Goal: Ask a question

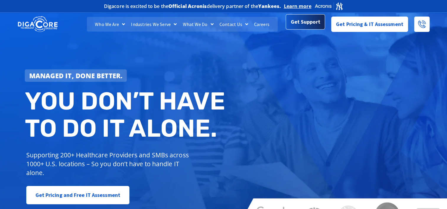
click at [311, 26] on span "Get Support" at bounding box center [306, 22] width 30 height 12
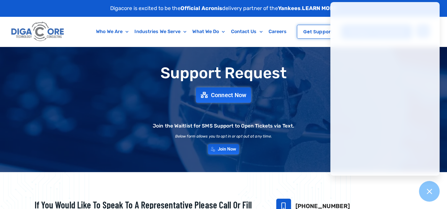
click at [287, 96] on div "Support Request Connect Now Join the Waitlist for SMS Support to Open Tickets v…" at bounding box center [224, 110] width 414 height 96
click at [87, 11] on div "Digacore is excited to be the Official Acronis delivery partner of the Yankees …" at bounding box center [224, 8] width 384 height 17
